Goal: Information Seeking & Learning: Learn about a topic

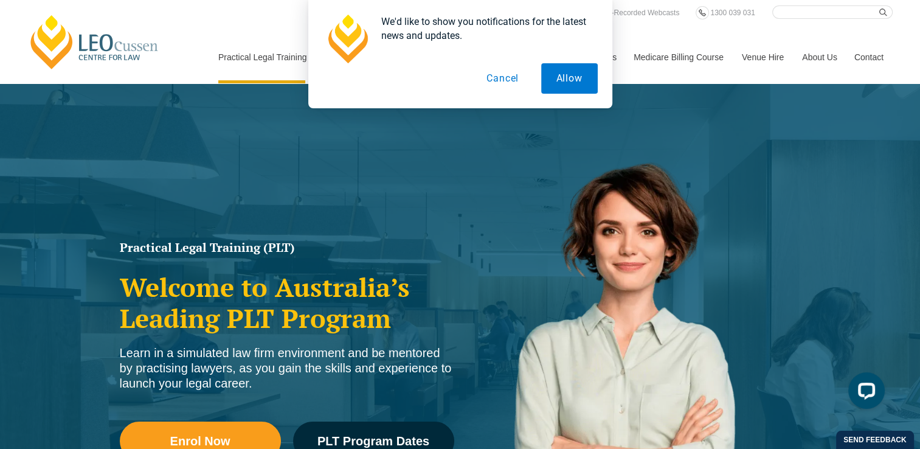
click at [268, 57] on div "We'd like to show you notifications for the latest news and updates. Allow Canc…" at bounding box center [460, 54] width 920 height 108
click at [504, 79] on button "Cancel" at bounding box center [502, 78] width 63 height 30
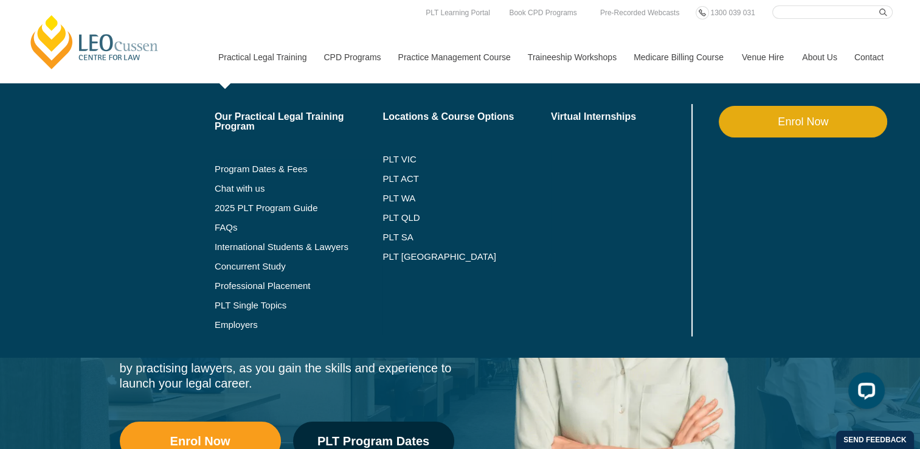
click at [265, 60] on link "Practical Legal Training" at bounding box center [262, 57] width 106 height 52
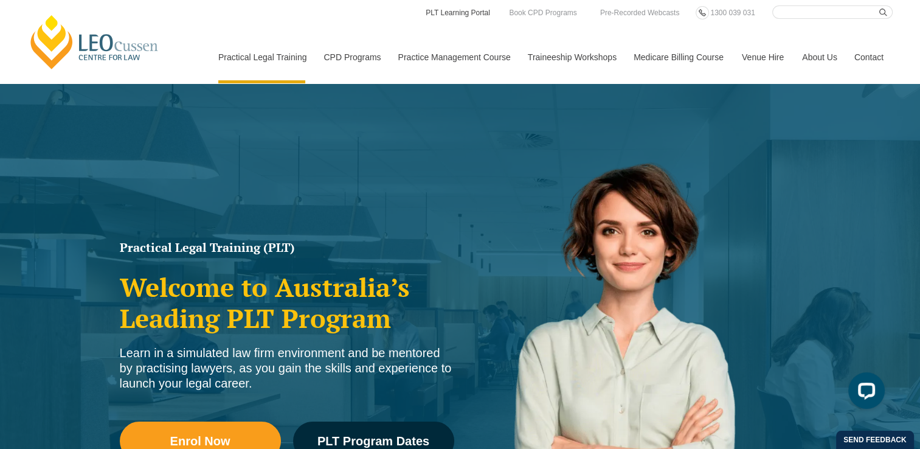
click at [462, 12] on link "PLT Learning Portal" at bounding box center [458, 12] width 67 height 13
